Goal: Transaction & Acquisition: Purchase product/service

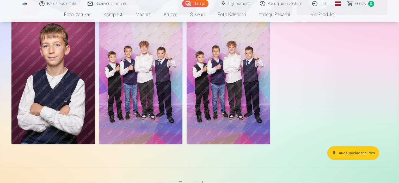
scroll to position [417, 0]
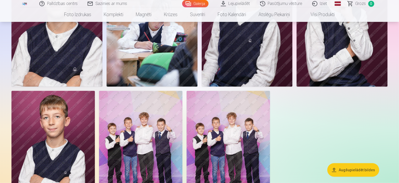
click at [346, 168] on button "Augšupielādēt bildes" at bounding box center [353, 170] width 52 height 14
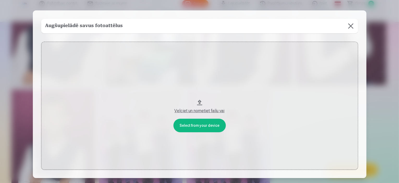
scroll to position [418, 0]
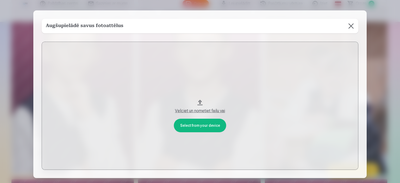
click at [195, 126] on button "Velciet un nometiet failu vai" at bounding box center [200, 106] width 317 height 128
click at [193, 111] on div "Velciet un nometiet failu vai" at bounding box center [200, 111] width 306 height 6
click at [351, 25] on button at bounding box center [351, 26] width 15 height 15
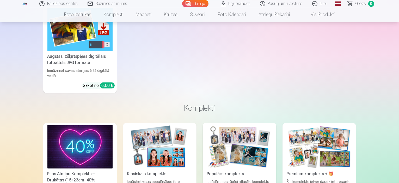
scroll to position [755, 0]
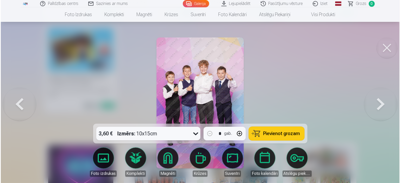
scroll to position [757, 0]
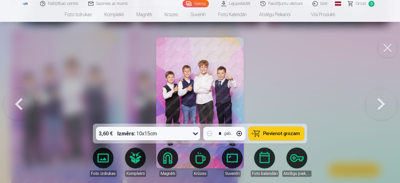
click at [290, 132] on span "Pievienot grozam" at bounding box center [281, 133] width 37 height 5
click at [19, 101] on button at bounding box center [18, 103] width 33 height 31
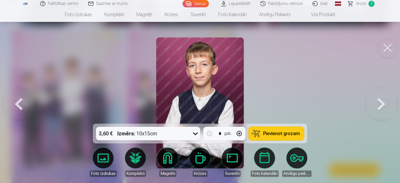
click at [19, 101] on button at bounding box center [18, 103] width 33 height 31
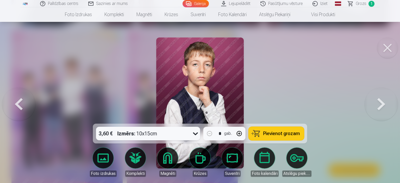
click at [19, 101] on button at bounding box center [18, 103] width 33 height 31
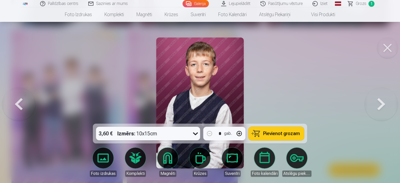
click at [19, 101] on button at bounding box center [18, 103] width 33 height 31
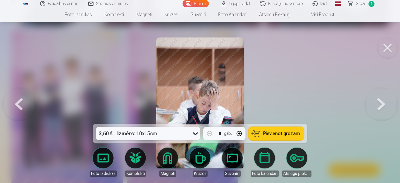
click at [281, 131] on span "Pievienot grozam" at bounding box center [281, 133] width 37 height 5
click at [19, 103] on button at bounding box center [18, 103] width 33 height 31
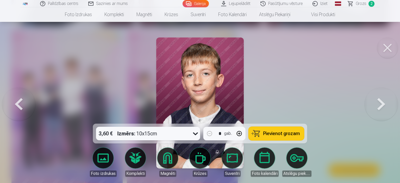
click at [19, 103] on button at bounding box center [18, 103] width 33 height 31
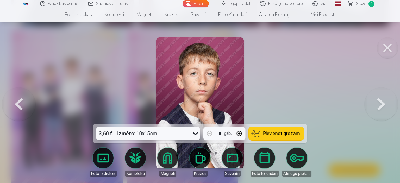
click at [19, 103] on button at bounding box center [18, 103] width 33 height 31
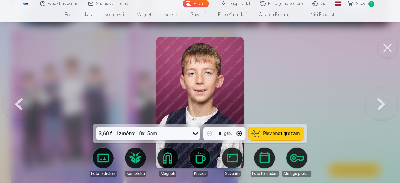
click at [19, 103] on button at bounding box center [18, 103] width 33 height 31
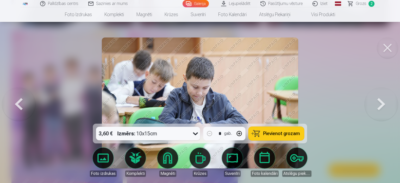
click at [19, 103] on button at bounding box center [18, 103] width 33 height 31
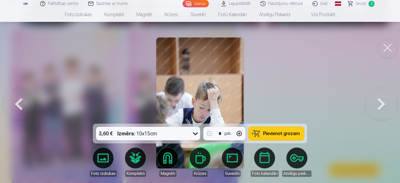
click at [19, 103] on button at bounding box center [18, 103] width 33 height 31
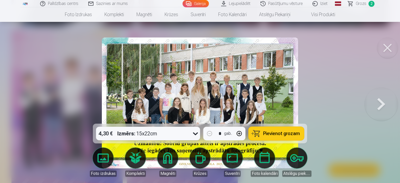
click at [278, 132] on span "Pievienot grozam" at bounding box center [281, 133] width 37 height 5
click at [382, 105] on button at bounding box center [381, 103] width 33 height 31
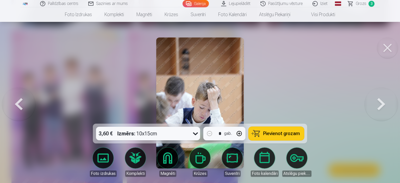
click at [382, 105] on button at bounding box center [381, 103] width 33 height 31
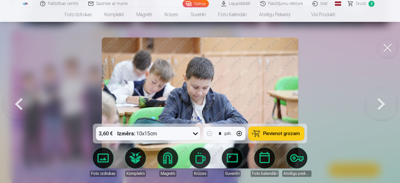
click at [382, 105] on button at bounding box center [381, 103] width 33 height 31
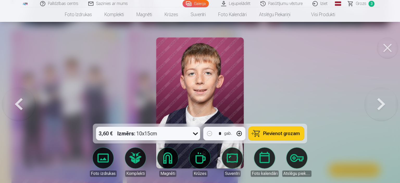
click at [382, 105] on button at bounding box center [381, 103] width 33 height 31
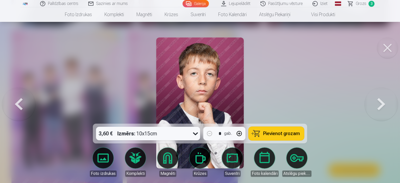
click at [382, 105] on button at bounding box center [381, 103] width 33 height 31
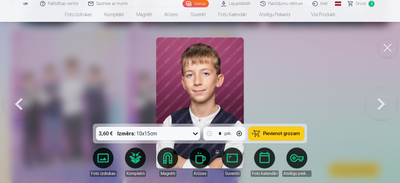
click at [21, 106] on button at bounding box center [18, 103] width 33 height 31
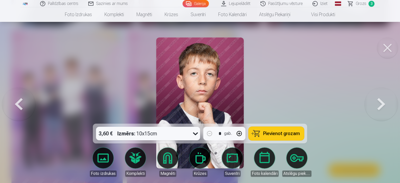
click at [21, 106] on button at bounding box center [18, 103] width 33 height 31
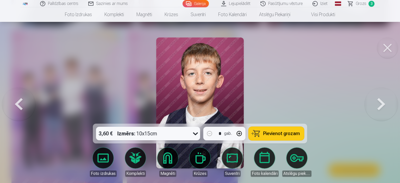
click at [379, 102] on button at bounding box center [381, 103] width 33 height 31
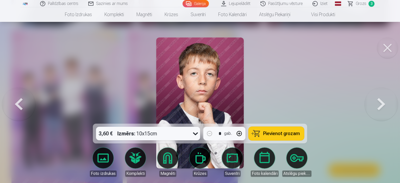
click at [379, 102] on button at bounding box center [381, 103] width 33 height 31
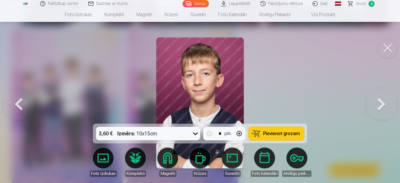
click at [378, 102] on button at bounding box center [381, 103] width 33 height 31
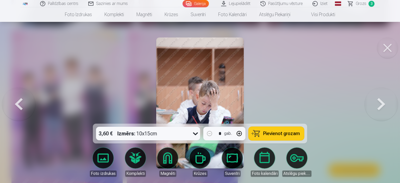
click at [378, 102] on button at bounding box center [381, 103] width 33 height 31
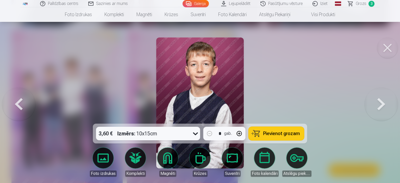
click at [378, 102] on button at bounding box center [381, 103] width 33 height 31
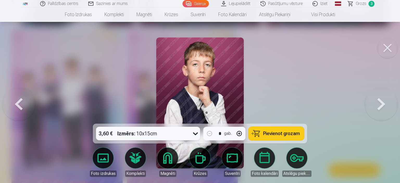
click at [378, 102] on button at bounding box center [381, 103] width 33 height 31
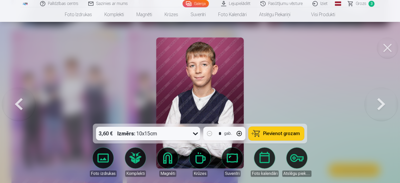
click at [378, 102] on button at bounding box center [381, 103] width 33 height 31
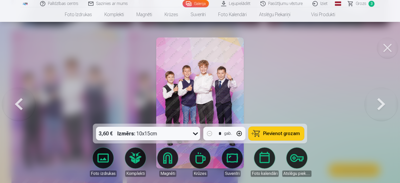
click at [20, 103] on button at bounding box center [18, 103] width 33 height 31
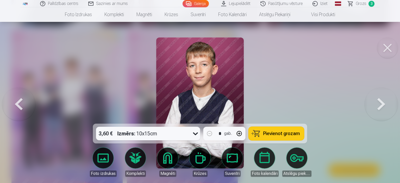
click at [20, 103] on button at bounding box center [18, 103] width 33 height 31
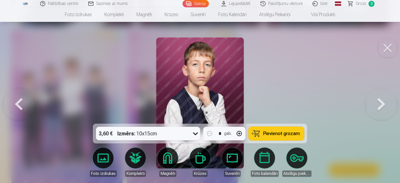
click at [20, 103] on button at bounding box center [18, 103] width 33 height 31
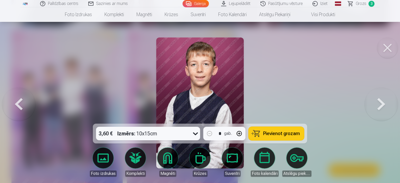
click at [379, 104] on button at bounding box center [381, 103] width 33 height 31
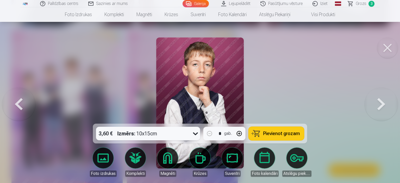
click at [379, 104] on button at bounding box center [381, 103] width 33 height 31
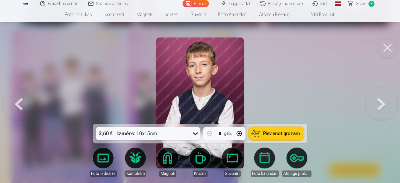
click at [18, 104] on button at bounding box center [18, 103] width 33 height 31
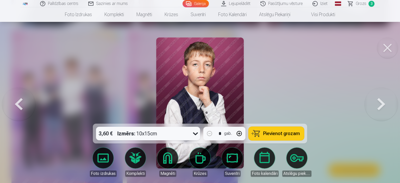
click at [18, 104] on button at bounding box center [18, 103] width 33 height 31
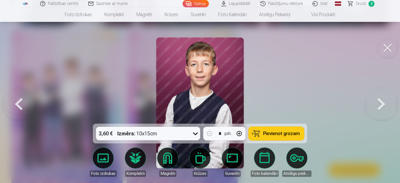
click at [282, 134] on span "Pievienot grozam" at bounding box center [281, 133] width 37 height 5
click at [357, 3] on span "Grozs" at bounding box center [361, 4] width 11 height 6
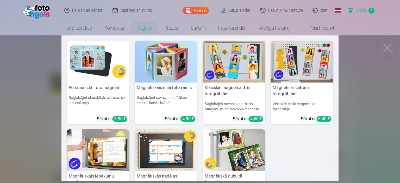
click at [143, 29] on link "Magnēti" at bounding box center [144, 28] width 28 height 15
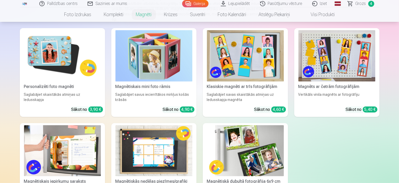
scroll to position [26, 0]
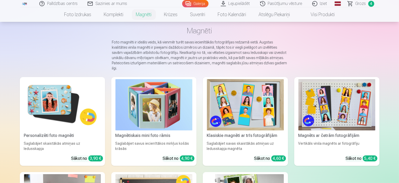
click at [254, 117] on img at bounding box center [245, 104] width 77 height 51
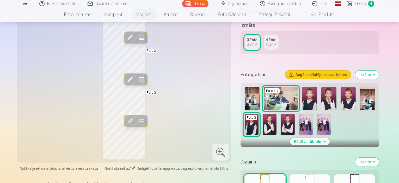
scroll to position [104, 0]
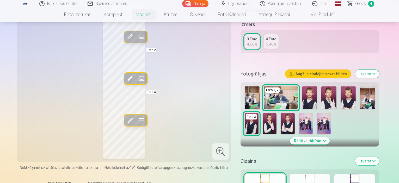
click at [263, 114] on img at bounding box center [270, 123] width 14 height 21
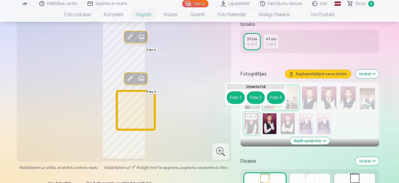
click at [281, 96] on button "Foto 3" at bounding box center [276, 97] width 18 height 13
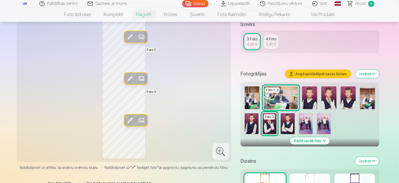
click at [218, 92] on div "Rediģēt foto Aizstāt Foto 1 Rediģēt foto Aizstāt Foto 2 Rediģēt foto Aizstāt Fo…" at bounding box center [124, 81] width 208 height 154
click at [295, 86] on img at bounding box center [281, 97] width 34 height 23
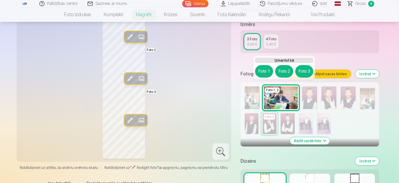
click at [210, 80] on div "Rediģēt foto Aizstāt Foto 1 Rediģēt foto Aizstāt Foto 2 Rediģēt foto Aizstāt Fo…" at bounding box center [124, 81] width 208 height 154
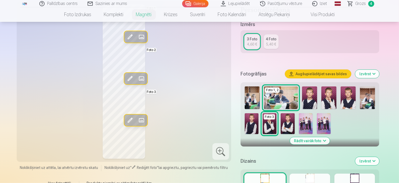
click at [255, 36] on div "3 Foto" at bounding box center [252, 38] width 11 height 5
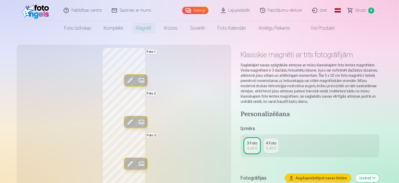
click at [364, 11] on span "Grozs" at bounding box center [360, 10] width 11 height 6
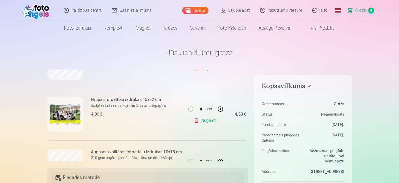
scroll to position [182, 0]
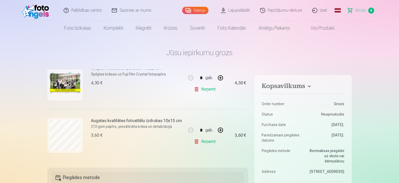
click at [201, 142] on link "Noņemt" at bounding box center [206, 141] width 24 height 10
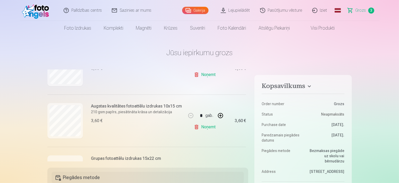
scroll to position [0, 0]
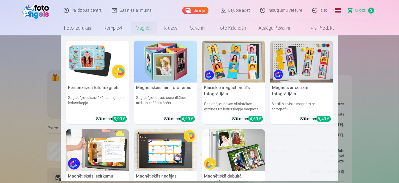
click at [147, 26] on link "Magnēti" at bounding box center [144, 28] width 28 height 15
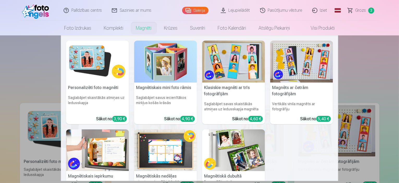
click at [146, 26] on link "Magnēti" at bounding box center [144, 28] width 28 height 15
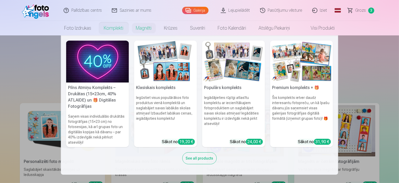
click at [108, 30] on link "Komplekti" at bounding box center [114, 28] width 32 height 15
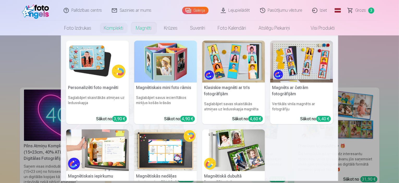
click at [135, 28] on link "Magnēti" at bounding box center [144, 28] width 28 height 15
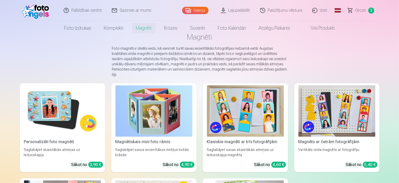
scroll to position [52, 0]
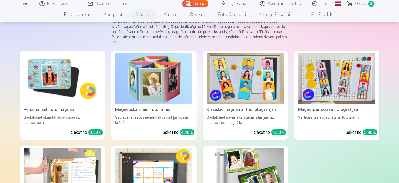
click at [359, 86] on img at bounding box center [336, 78] width 77 height 51
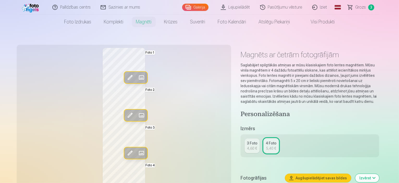
scroll to position [26, 0]
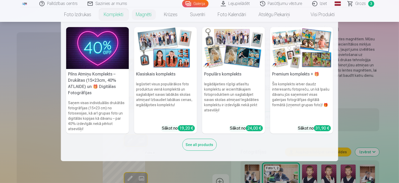
click at [21, 82] on nav "Pilns Atmiņu Komplekts – Drukātas (15×23cm, 40% ATLAIDE) un 🎁 Digitālas Fotogrā…" at bounding box center [199, 91] width 399 height 139
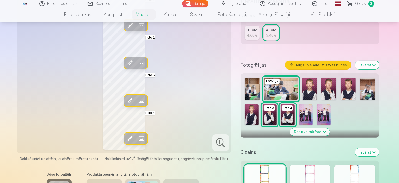
scroll to position [104, 0]
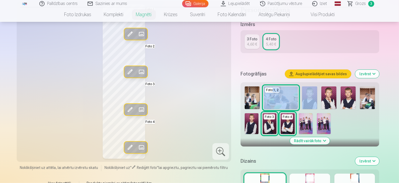
drag, startPoint x: 276, startPoint y: 88, endPoint x: 315, endPoint y: 88, distance: 39.8
click at [315, 88] on div "Foto 1, 2 Foto 3 Foto 4" at bounding box center [309, 110] width 135 height 52
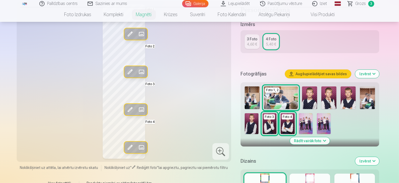
click at [349, 121] on div "Foto 1, 2 Foto 3 Foto 4" at bounding box center [309, 110] width 135 height 52
click at [330, 140] on button "Rādīt vairāk foto" at bounding box center [310, 140] width 40 height 7
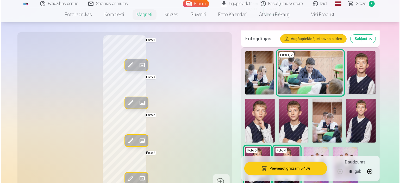
scroll to position [130, 0]
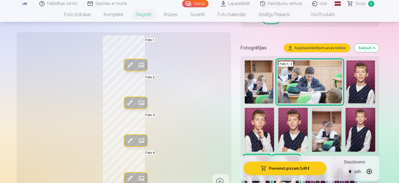
click at [305, 74] on img at bounding box center [309, 81] width 65 height 43
click at [278, 119] on img at bounding box center [292, 130] width 29 height 44
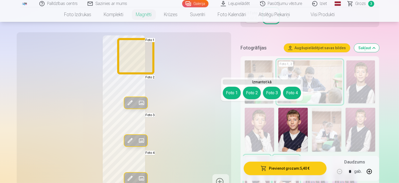
click at [230, 92] on button "Foto 1" at bounding box center [232, 93] width 18 height 13
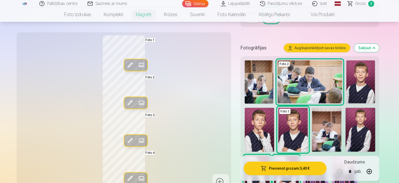
click at [320, 84] on img at bounding box center [309, 81] width 65 height 43
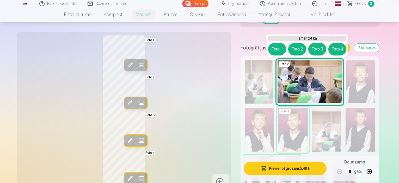
click at [320, 84] on img at bounding box center [309, 81] width 65 height 43
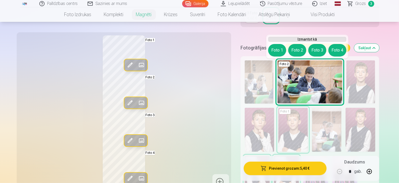
click at [317, 74] on img at bounding box center [309, 81] width 65 height 43
click at [182, 78] on div "Rediģēt foto Aizstāt Foto 1 Rediģēt foto Aizstāt Foto 2 Rediģēt foto Aizstāt Fo…" at bounding box center [124, 112] width 208 height 154
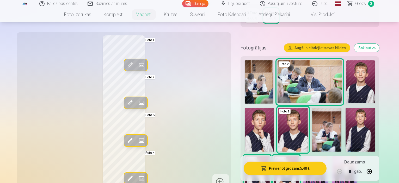
click at [345, 124] on img at bounding box center [359, 130] width 29 height 44
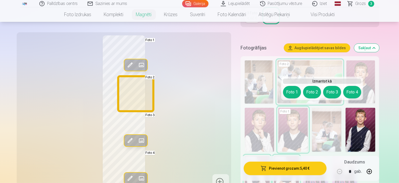
click at [315, 91] on button "Foto 2" at bounding box center [312, 92] width 18 height 13
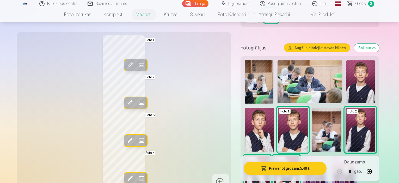
click at [298, 168] on button "Pievienot grozam : 5,40 €" at bounding box center [284, 169] width 83 height 14
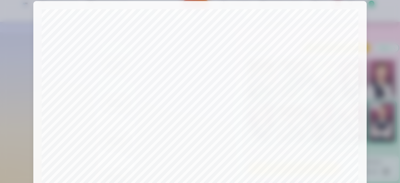
scroll to position [0, 0]
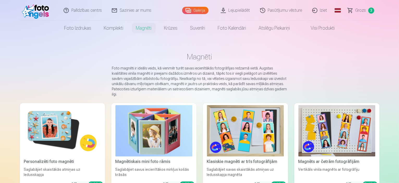
click at [364, 9] on span "Grozs" at bounding box center [360, 10] width 11 height 6
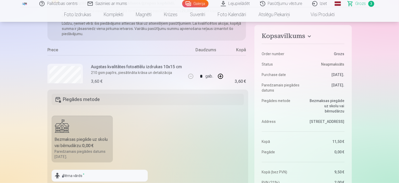
scroll to position [156, 0]
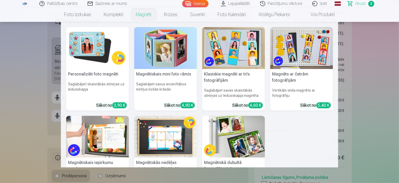
click at [146, 14] on link "Magnēti" at bounding box center [144, 14] width 28 height 15
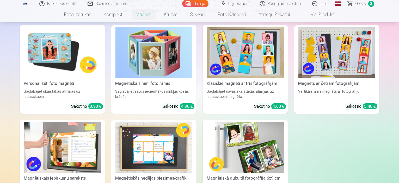
scroll to position [52, 0]
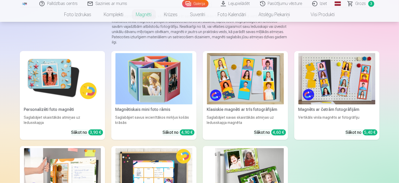
click at [253, 82] on img at bounding box center [245, 78] width 77 height 51
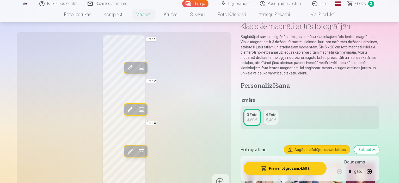
scroll to position [26, 0]
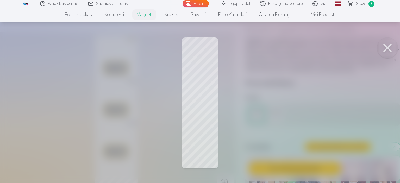
click at [388, 45] on button at bounding box center [387, 48] width 21 height 21
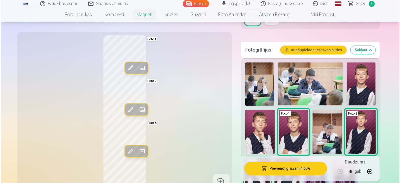
scroll to position [156, 0]
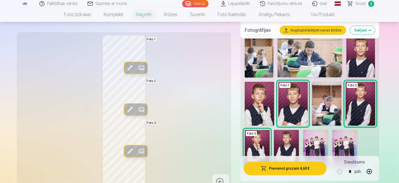
click at [299, 130] on img at bounding box center [286, 149] width 25 height 38
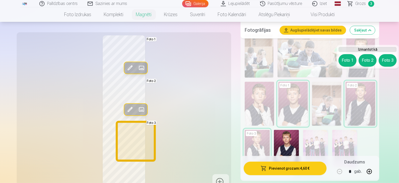
click at [388, 60] on button "Foto 3" at bounding box center [387, 60] width 18 height 13
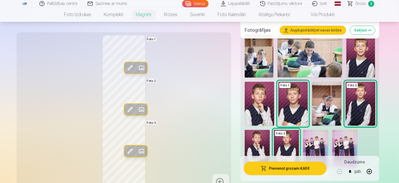
click at [295, 167] on button "Pievienot grozam : 4,60 €" at bounding box center [284, 169] width 83 height 14
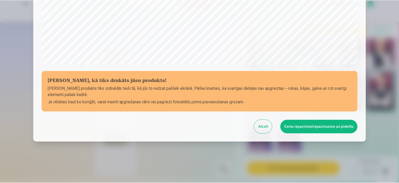
scroll to position [192, 0]
click at [325, 124] on button "Esmu iepazinies/iepazinusies un piekrītu" at bounding box center [319, 127] width 77 height 14
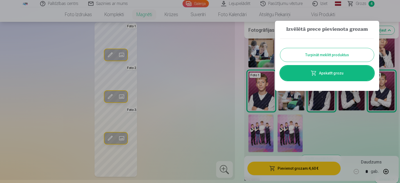
click at [191, 74] on div at bounding box center [200, 91] width 400 height 183
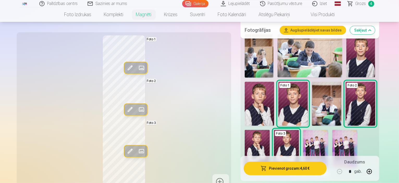
click at [370, 2] on span "4" at bounding box center [371, 4] width 6 height 6
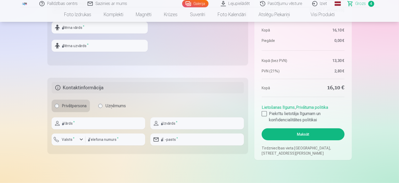
scroll to position [234, 0]
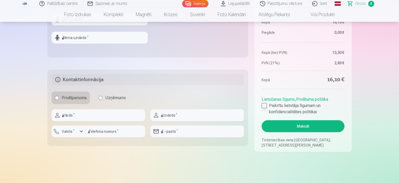
click at [266, 106] on div at bounding box center [263, 105] width 5 height 5
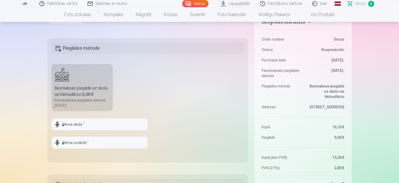
scroll to position [130, 0]
click at [81, 124] on input "text" at bounding box center [100, 124] width 96 height 12
type input "*******"
type input "*********"
click at [170, 110] on fieldset "Piegādes metode Bezmaksas piegāde uz skolu vai bērnudārzu : 0,00 € Paredzamais …" at bounding box center [147, 100] width 201 height 124
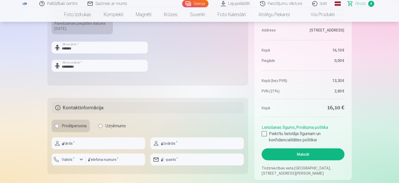
scroll to position [208, 0]
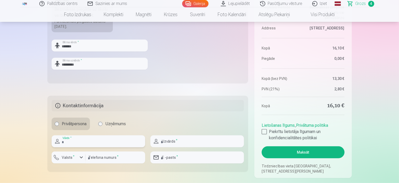
click at [74, 140] on input "text" at bounding box center [98, 141] width 93 height 12
type input "*******"
type input "*********"
type input "********"
click at [188, 158] on input "email" at bounding box center [196, 158] width 93 height 12
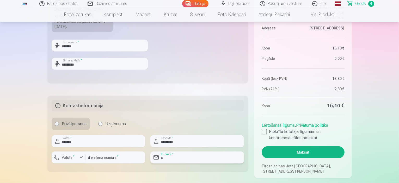
type input "**********"
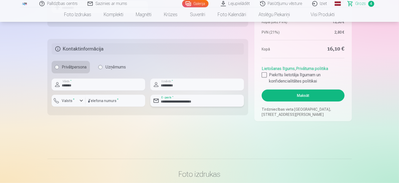
scroll to position [234, 0]
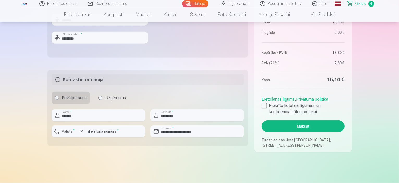
click at [300, 124] on button "Maksāt" at bounding box center [302, 126] width 83 height 12
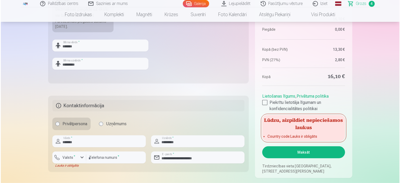
scroll to position [260, 0]
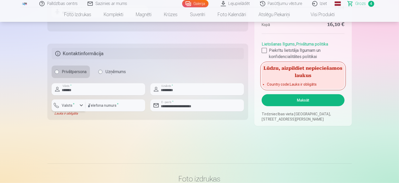
click at [80, 104] on div "button" at bounding box center [81, 105] width 6 height 6
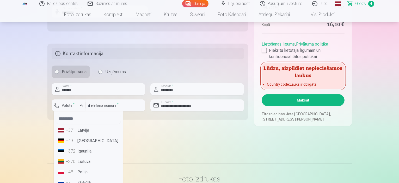
click at [84, 130] on li "+371 Latvija" at bounding box center [88, 130] width 65 height 10
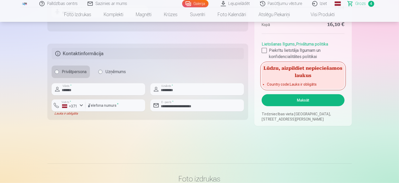
click at [297, 100] on button "Maksāt" at bounding box center [302, 100] width 83 height 12
